Goal: Task Accomplishment & Management: Use online tool/utility

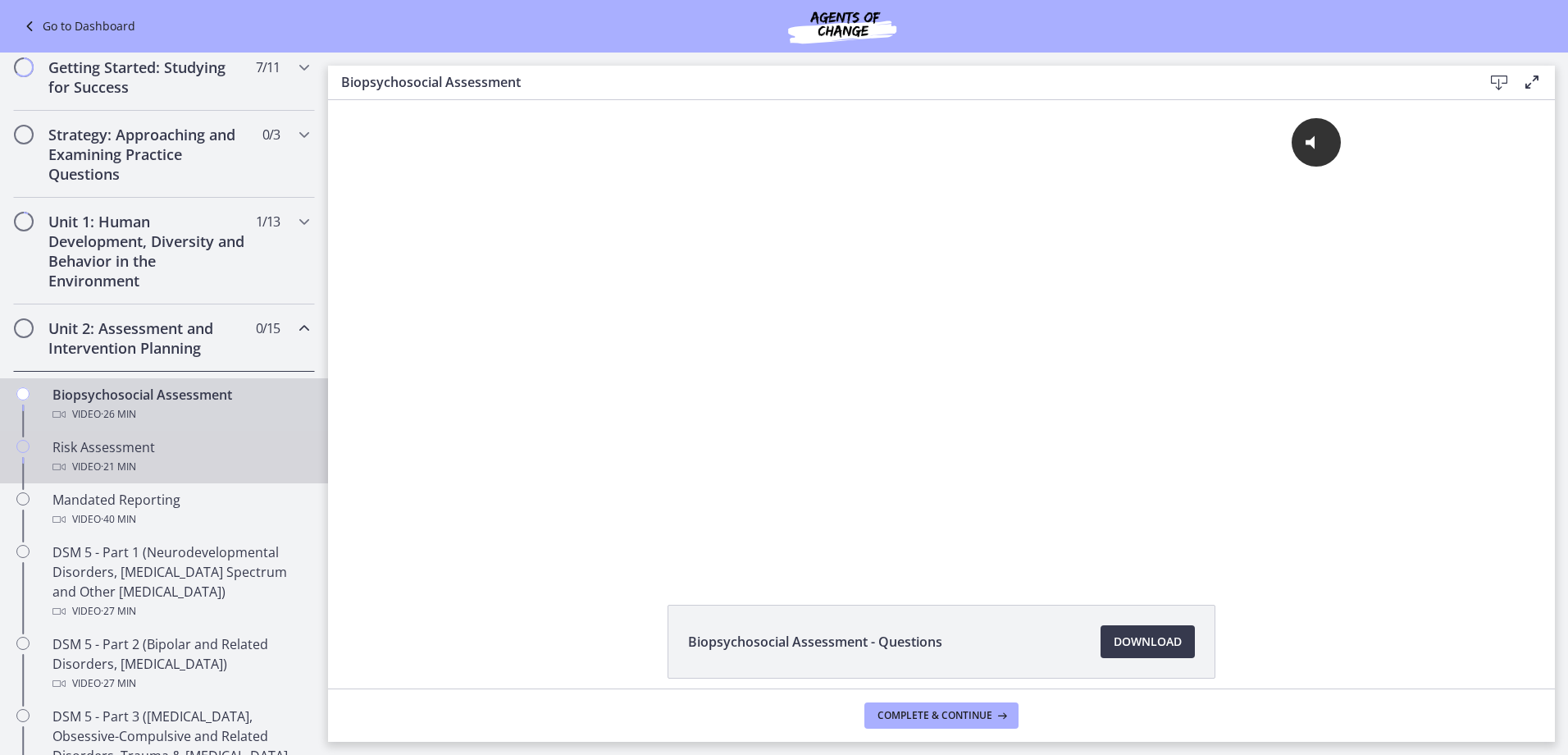
scroll to position [328, 0]
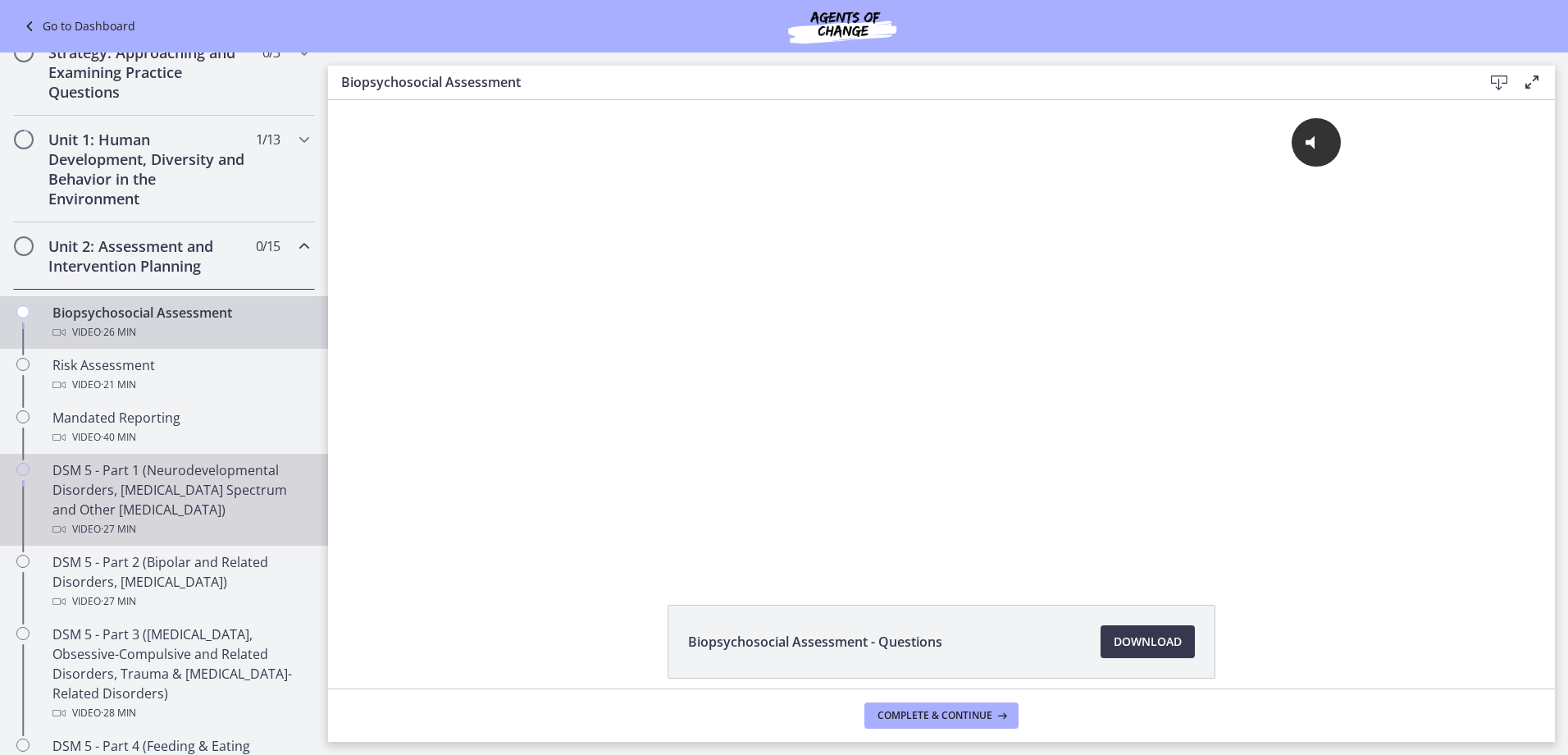
click at [135, 495] on div "DSM 5 - Part 1 (Neurodevelopmental Disorders, [MEDICAL_DATA] Spectrum and Other…" at bounding box center [181, 499] width 256 height 79
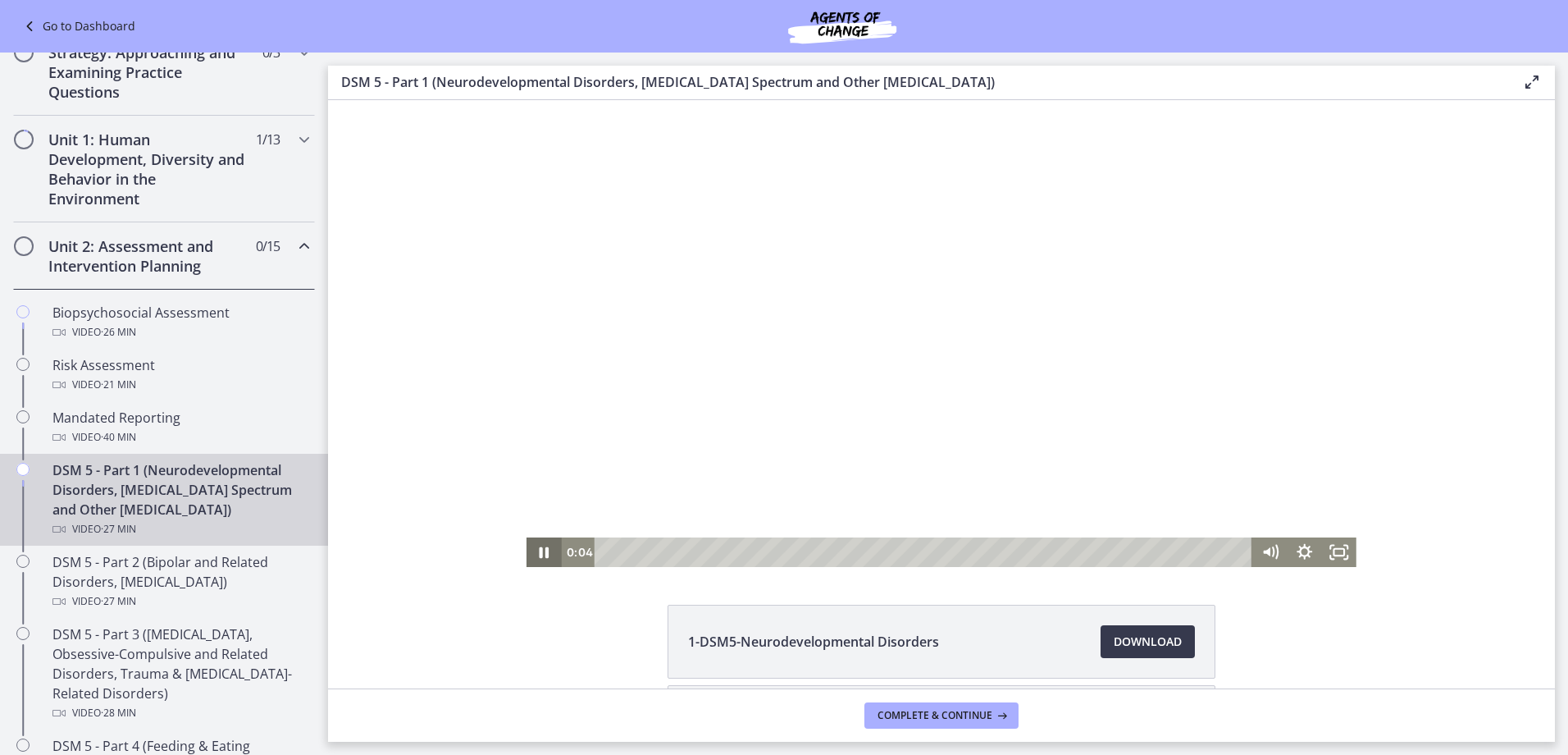
click at [542, 545] on icon "Pause" at bounding box center [543, 552] width 34 height 29
click at [537, 545] on icon "Play Video" at bounding box center [546, 552] width 42 height 35
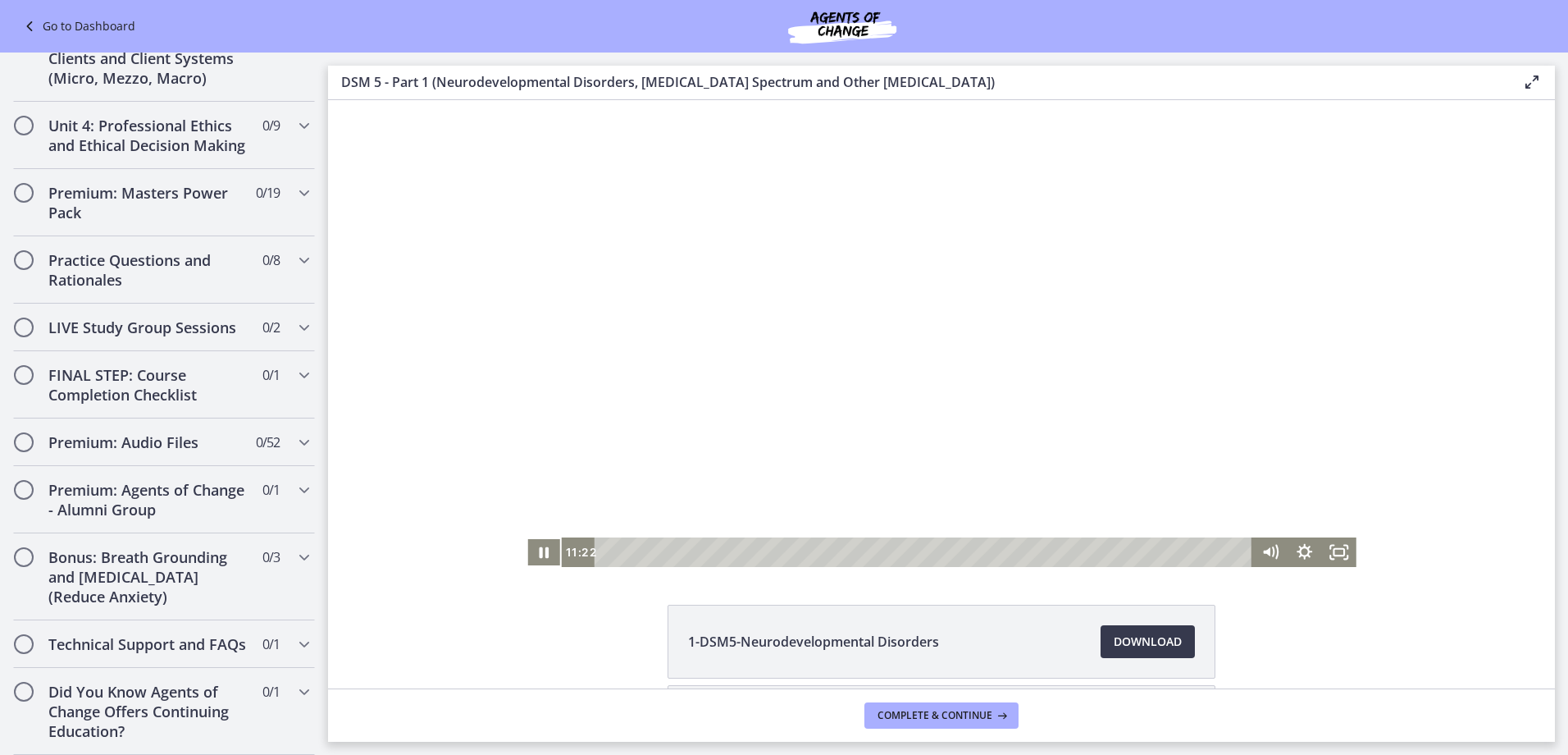
click at [43, 31] on link "Go to Dashboard" at bounding box center [78, 27] width 115 height 20
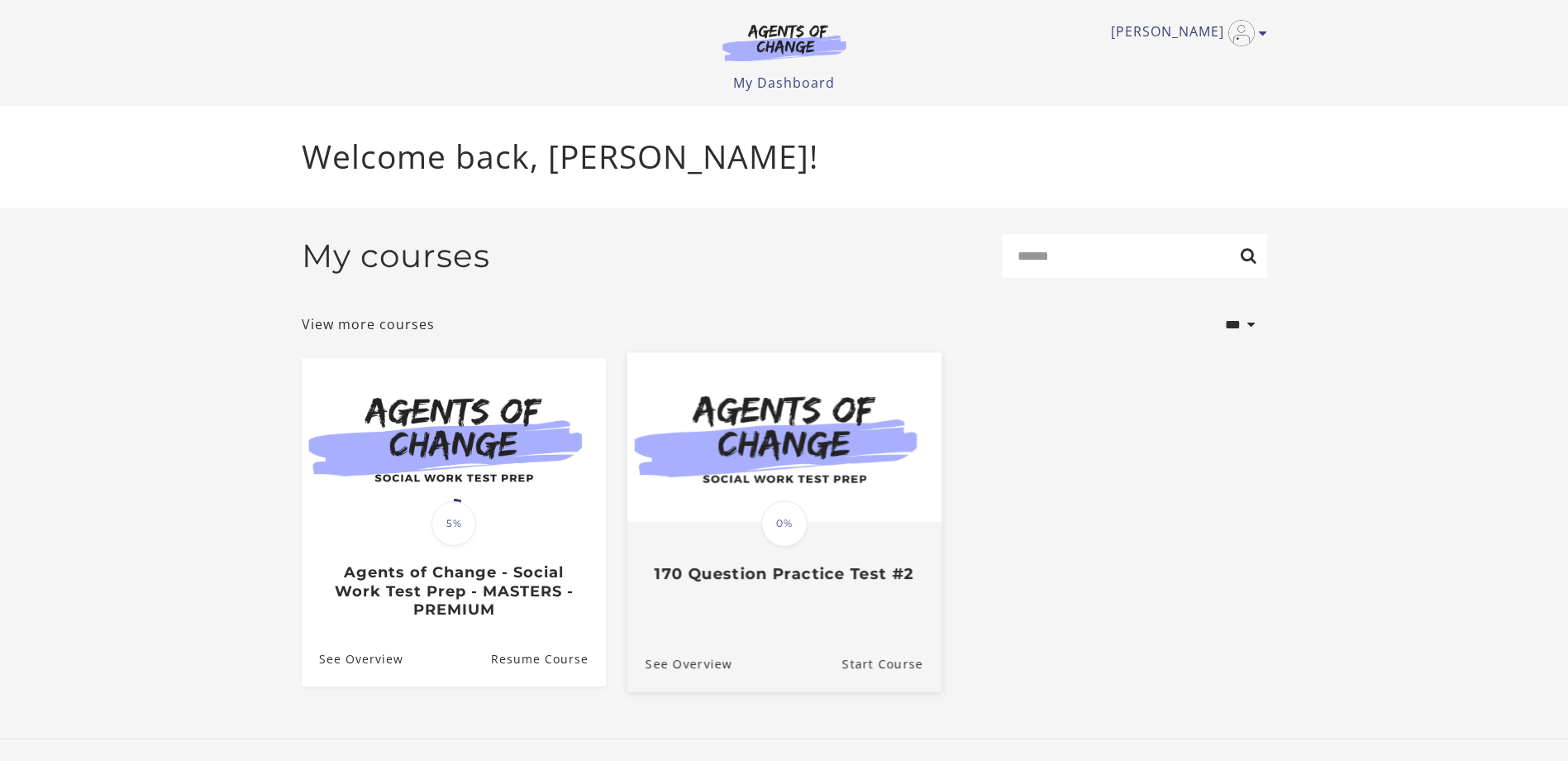
click at [768, 496] on img at bounding box center [784, 437] width 314 height 169
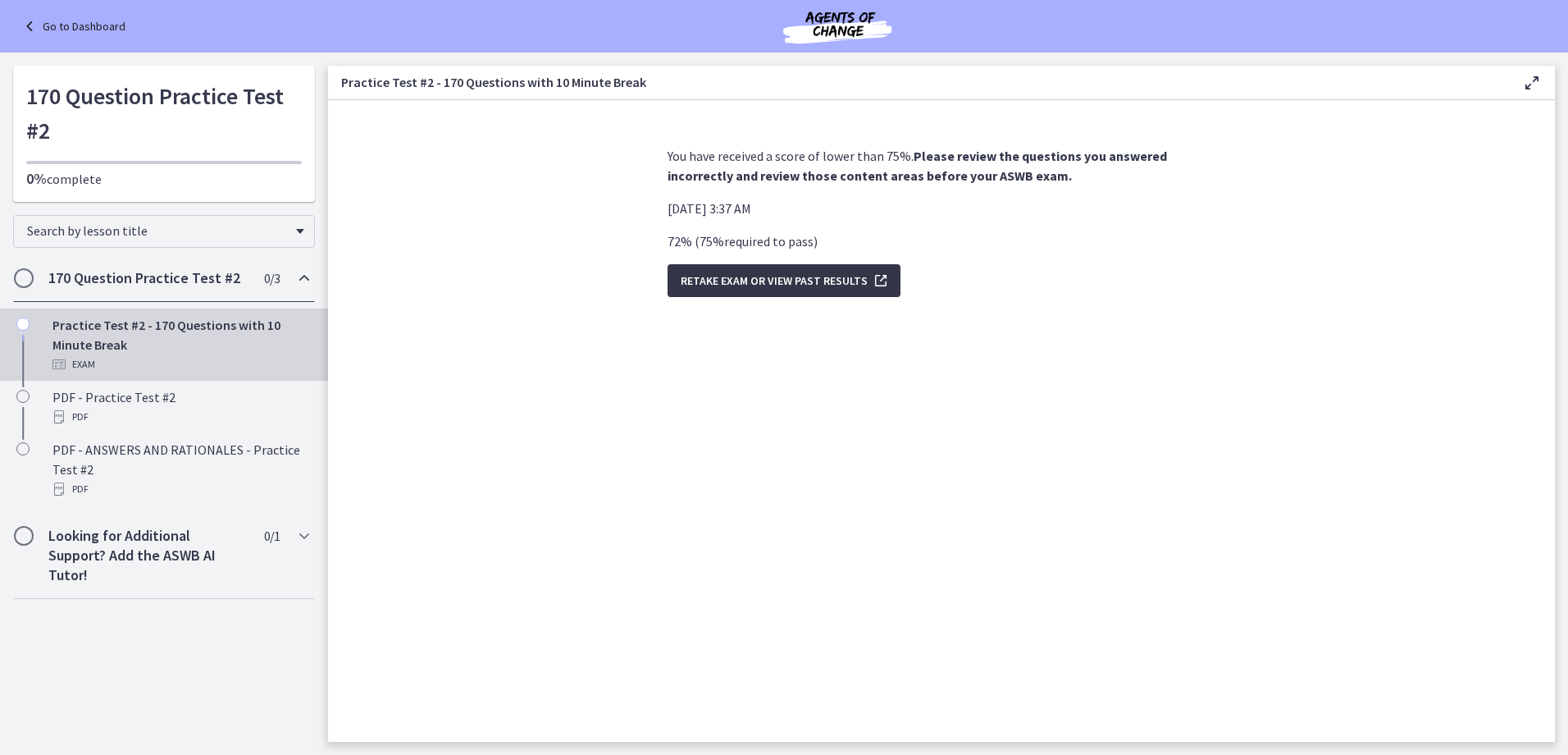
click at [777, 290] on button "Retake Exam OR View Past Results" at bounding box center [784, 280] width 233 height 33
